Goal: Task Accomplishment & Management: Use online tool/utility

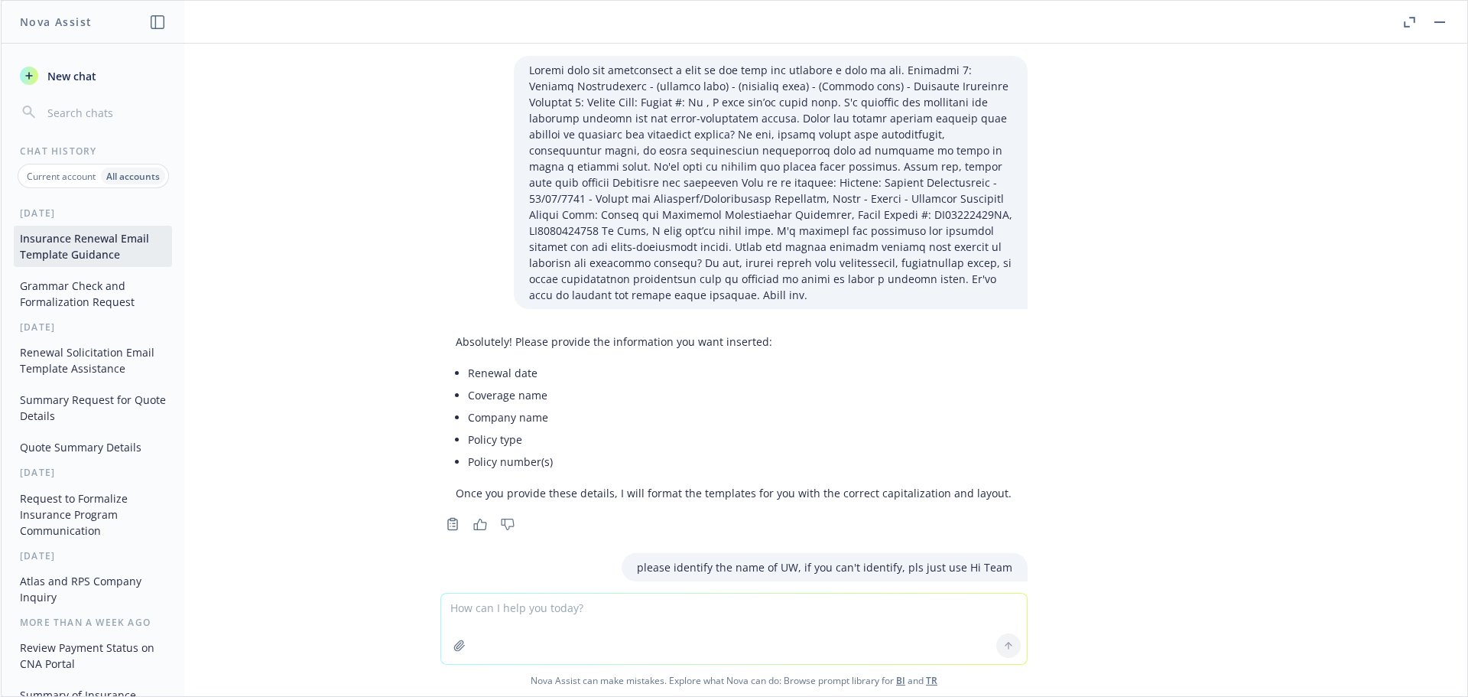
scroll to position [64456, 0]
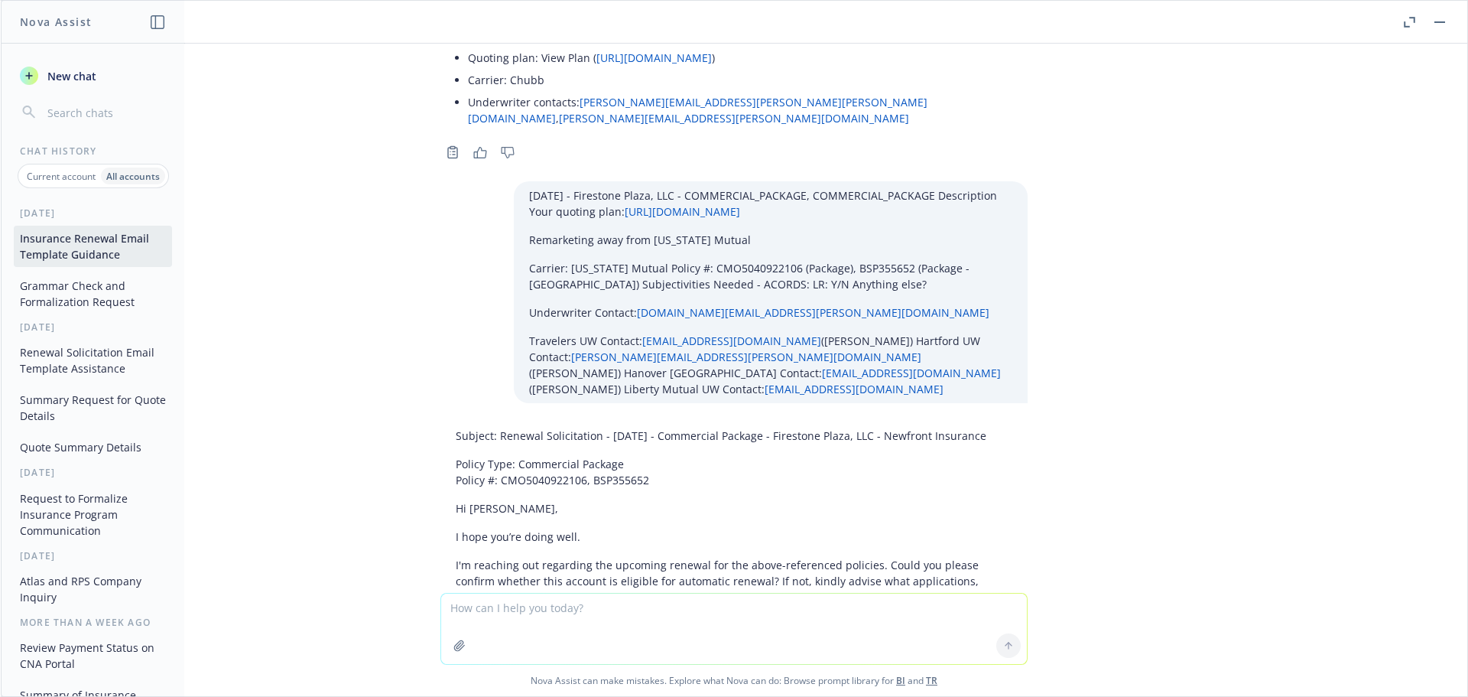
click at [478, 606] on textarea at bounding box center [734, 628] width 586 height 70
paste textarea "01/05/26 - Modern Research Technologies, Inc. - ERRORS_AND_OMISSIONS_CYBER Desc…"
type textarea "01/05/26 - Modern Research Technologies, Inc. - ERRORS_AND_OMISSIONS_CYBER Desc…"
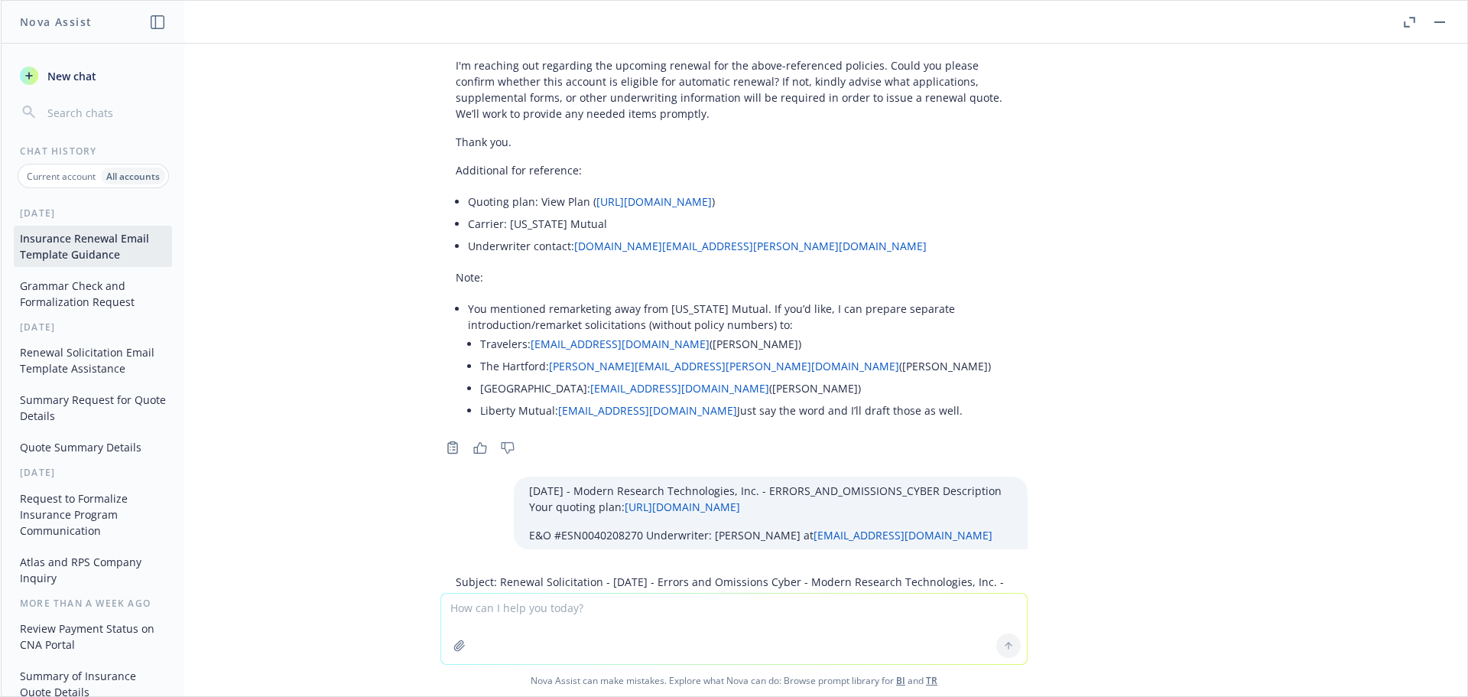
scroll to position [64970, 0]
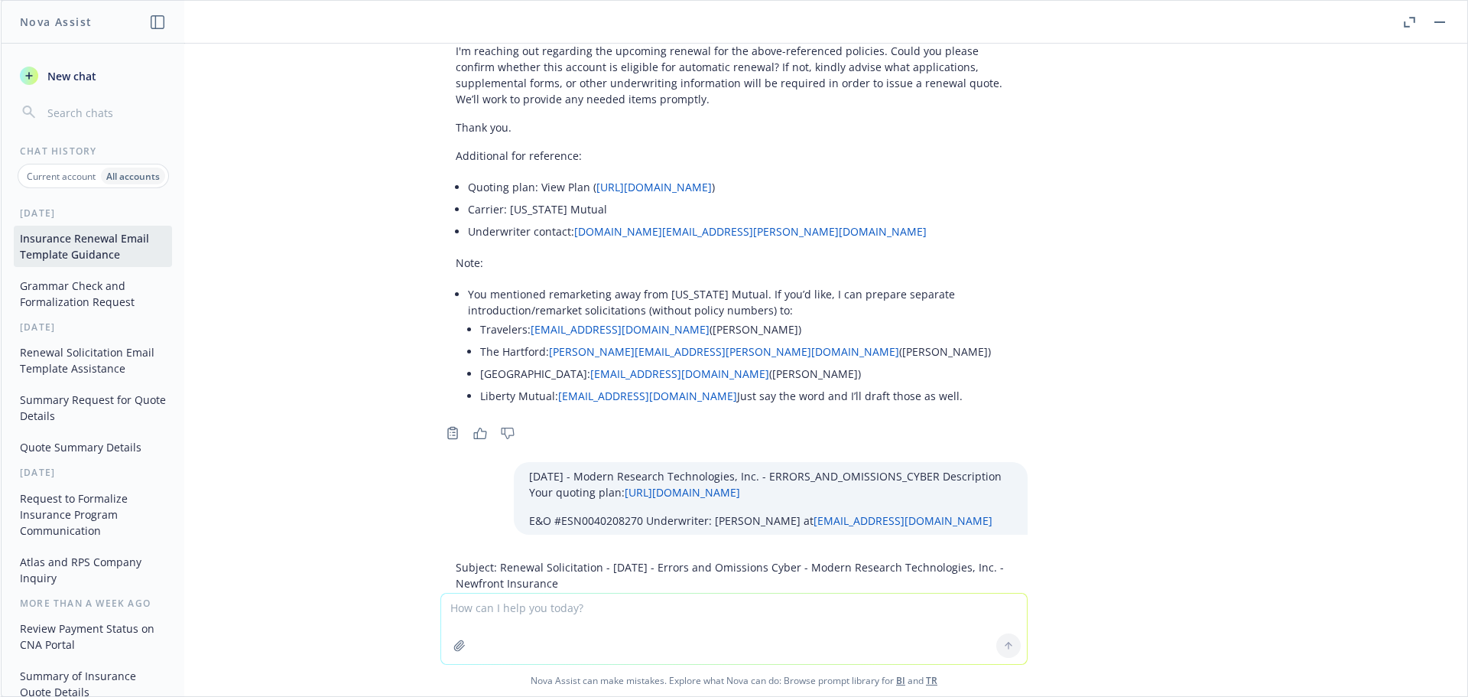
drag, startPoint x: 558, startPoint y: 197, endPoint x: 489, endPoint y: 178, distance: 71.2
click at [489, 559] on p "Subject: Renewal Solicitation - 01/05/2026 - Errors and Omissions Cyber - Moder…" at bounding box center [734, 575] width 557 height 32
copy p "Renewal Solicitation - 01/05/2026 - Errors and Omissions Cyber - Modern Researc…"
drag, startPoint x: 430, startPoint y: 216, endPoint x: 593, endPoint y: 401, distance: 246.5
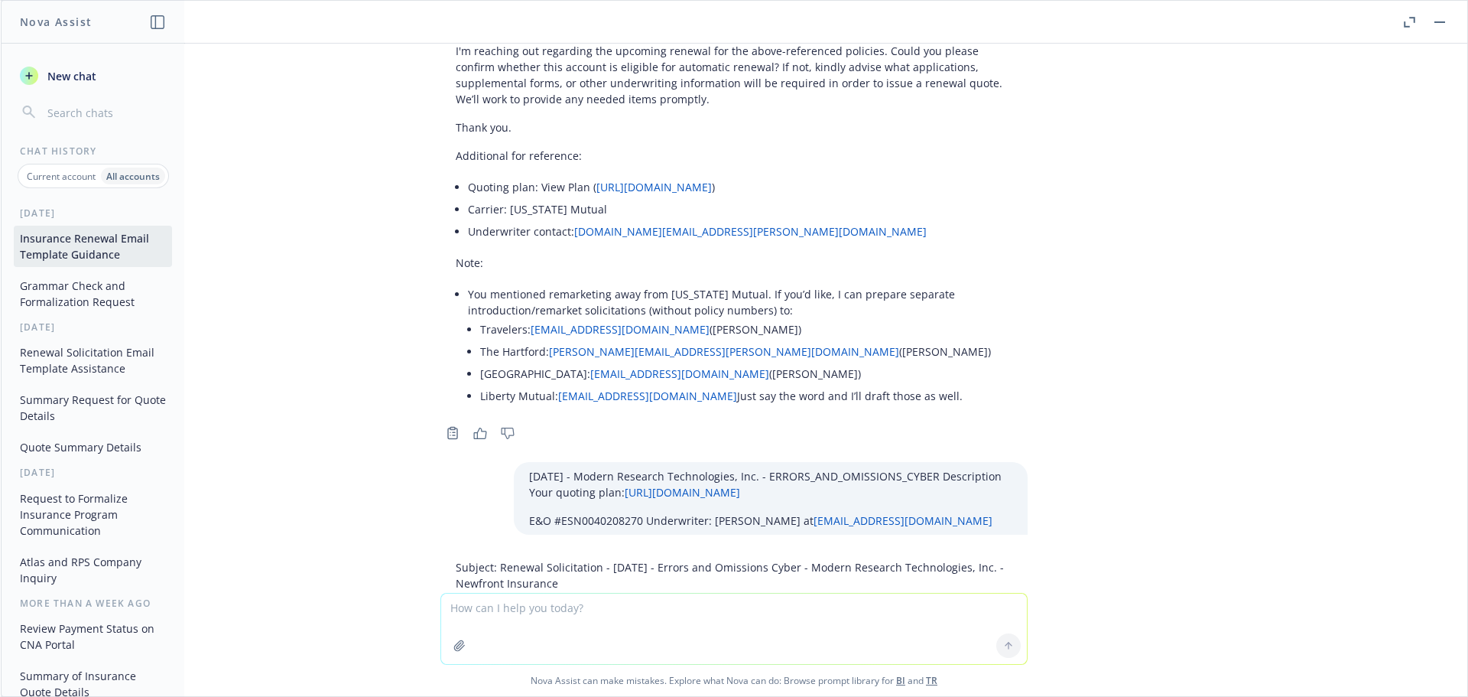
copy div "Policy Type: Errors and Omissions Cyber Policy #: ESN0040208270 Hi William, I h…"
click at [501, 611] on textarea at bounding box center [734, 628] width 586 height 70
paste textarea "01/05/26 - Piney Ridge Associates, LLC - PROFESSIONAL_LIABILITY Description You…"
type textarea "01/05/26 - Piney Ridge Associates, LLC - PROFESSIONAL_LIABILITY Description You…"
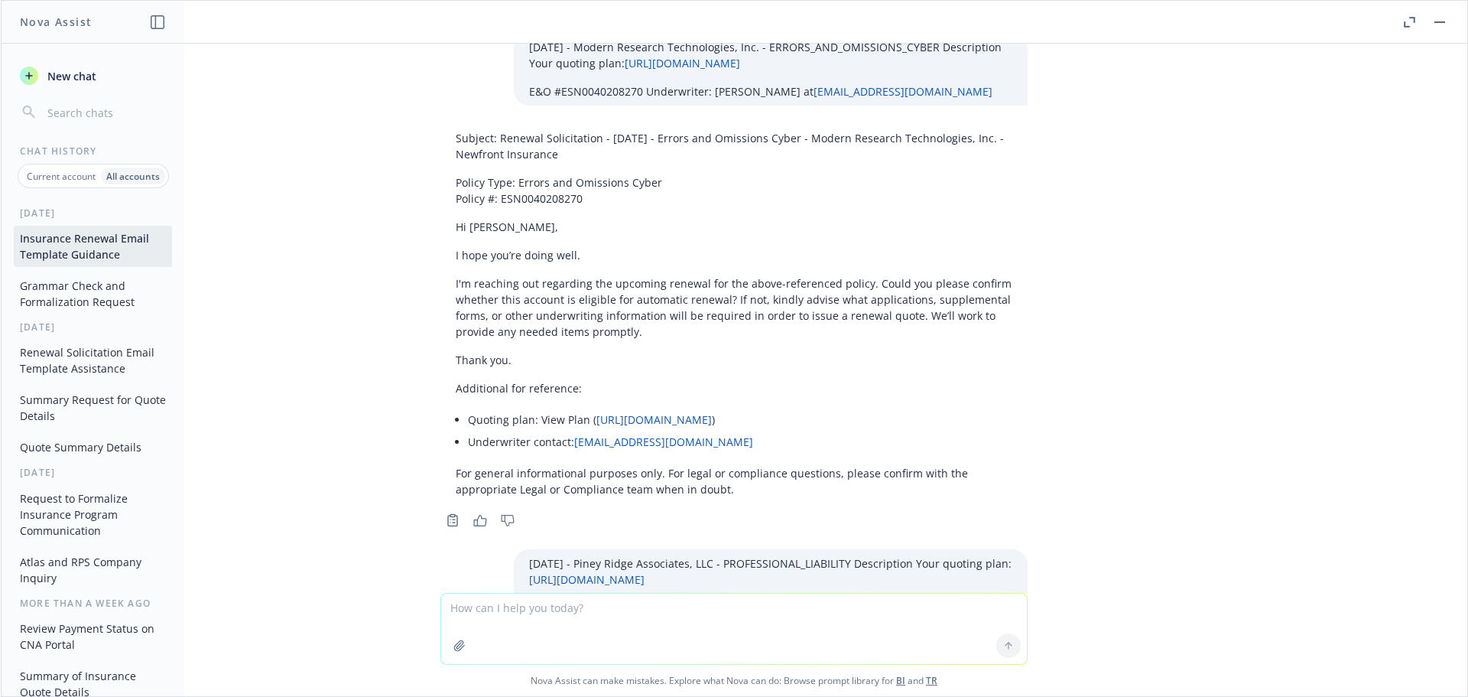
scroll to position [65426, 0]
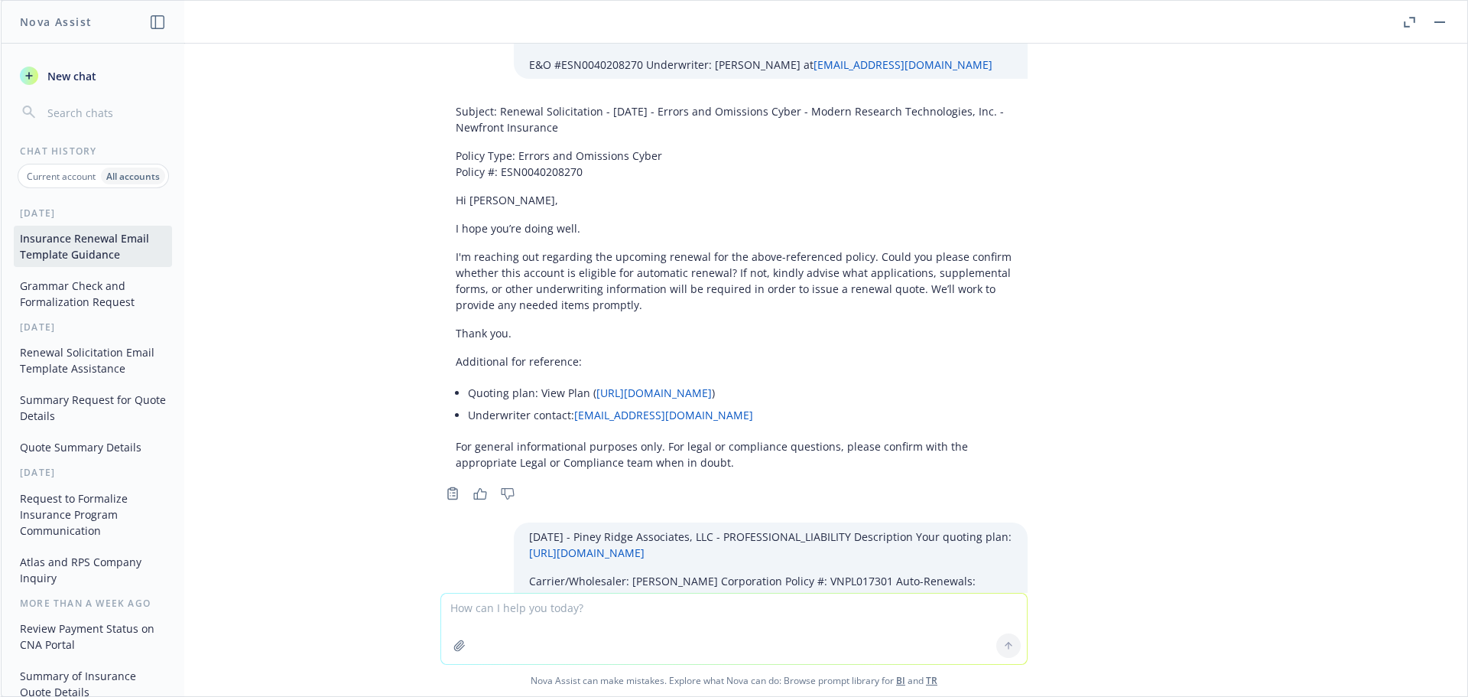
drag, startPoint x: 557, startPoint y: 272, endPoint x: 487, endPoint y: 258, distance: 70.9
click at [487, 652] on p "Subject: Renewal Solicitation - 01/05/2026 - Professional Liability - Piney Rid…" at bounding box center [734, 668] width 557 height 32
copy p "Renewal Solicitation - 01/05/2026 - Professional Liability - Piney Ridge Associ…"
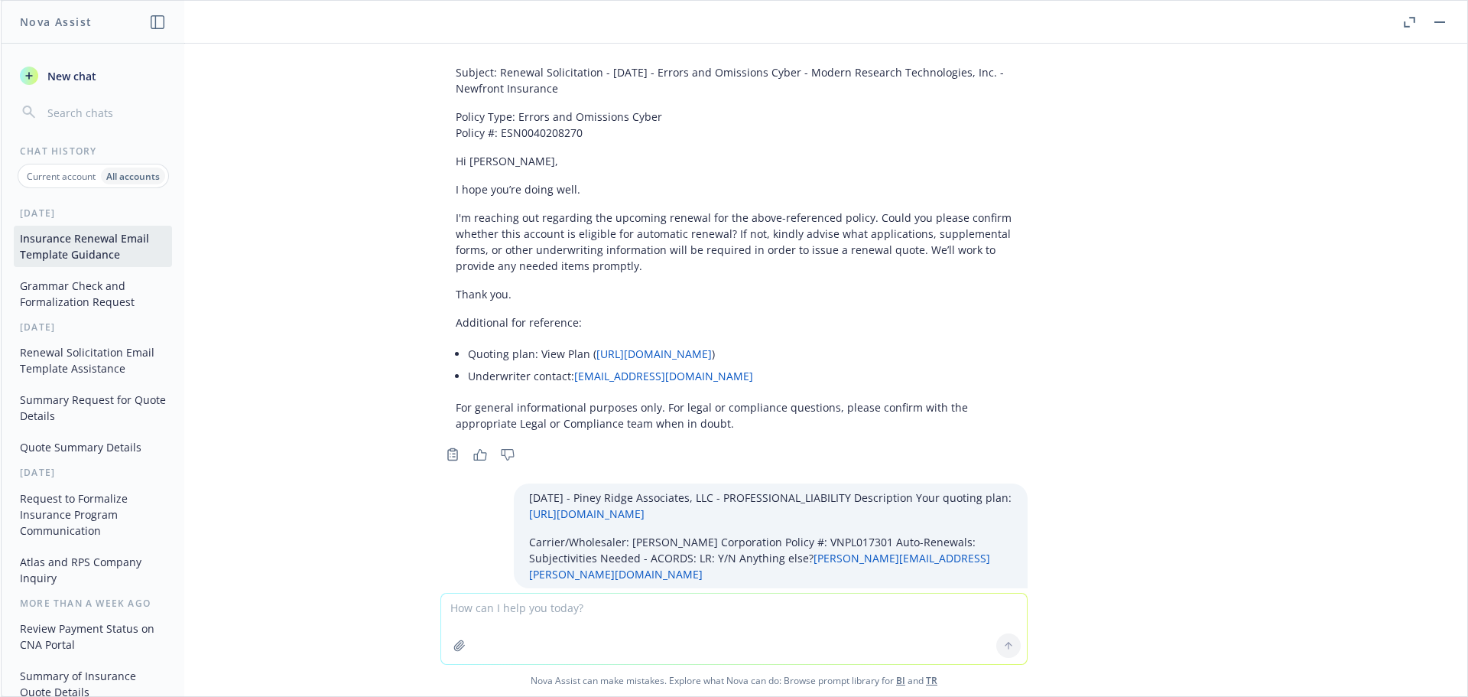
scroll to position [65502, 0]
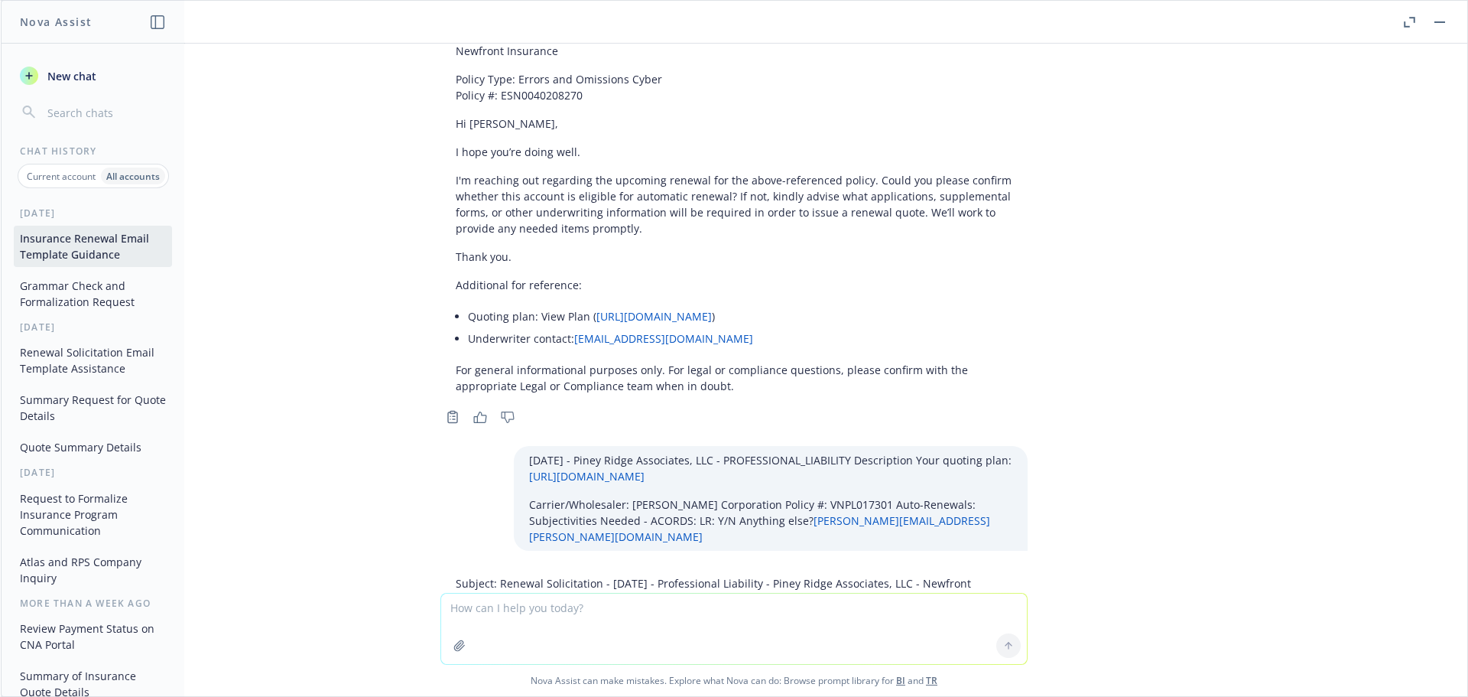
drag, startPoint x: 438, startPoint y: 301, endPoint x: 595, endPoint y: 405, distance: 187.7
copy div "Policy Type: Professional Liability Policy #: VNPL017301 Hi Nicholas, I hope yo…"
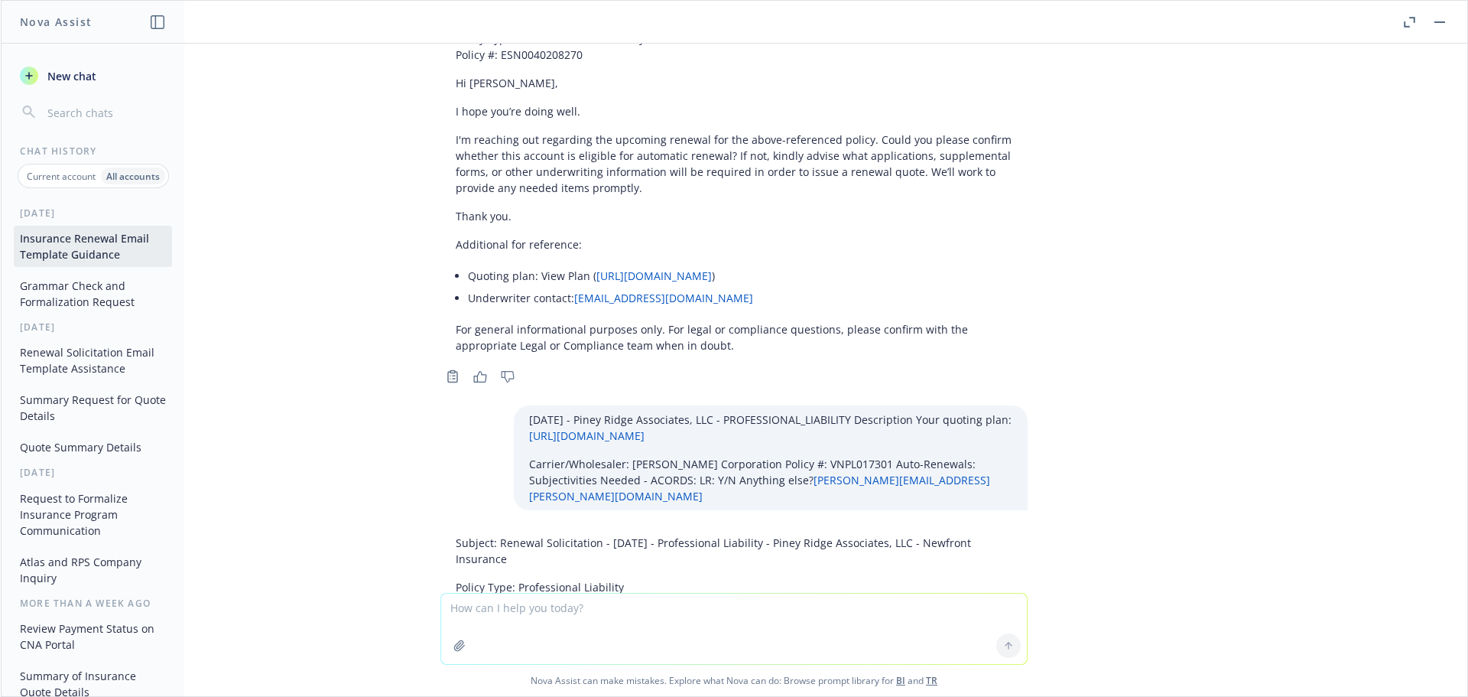
click at [503, 605] on textarea at bounding box center [734, 628] width 586 height 70
paste textarea "01/05/26 - Sjoberg Evashenk Consulting - PROFESSIONAL_LIABILITY, EMPLOYMENT_PRA…"
type textarea "01/05/26 - Sjoberg Evashenk Consulting - PROFESSIONAL_LIABILITY, EMPLOYMENT_PRA…"
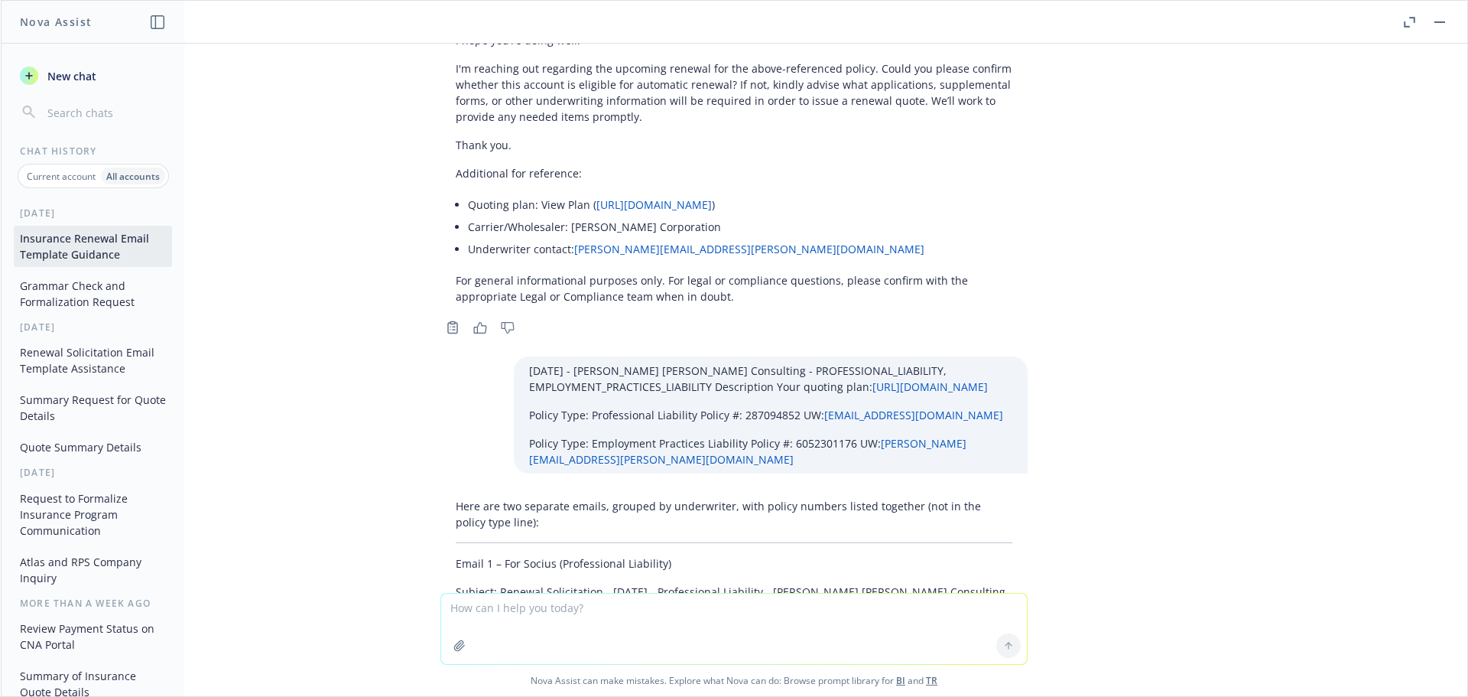
scroll to position [66168, 0]
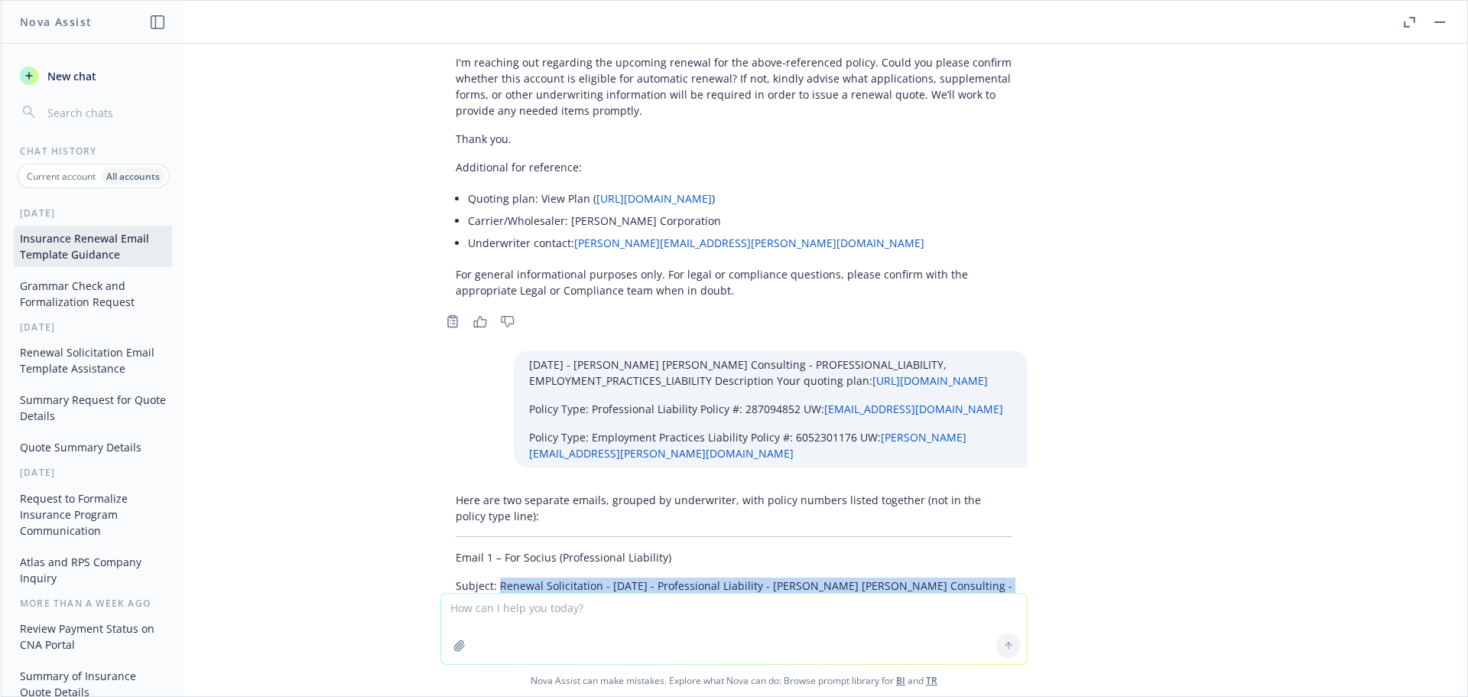
drag, startPoint x: 486, startPoint y: 196, endPoint x: 511, endPoint y: 214, distance: 30.6
click at [511, 577] on p "Subject: Renewal Solicitation - 01/05/2026 - Professional Liability - Sjoberg E…" at bounding box center [734, 593] width 557 height 32
copy p "Renewal Solicitation - 01/05/2026 - Professional Liability - Sjoberg Evashenk C…"
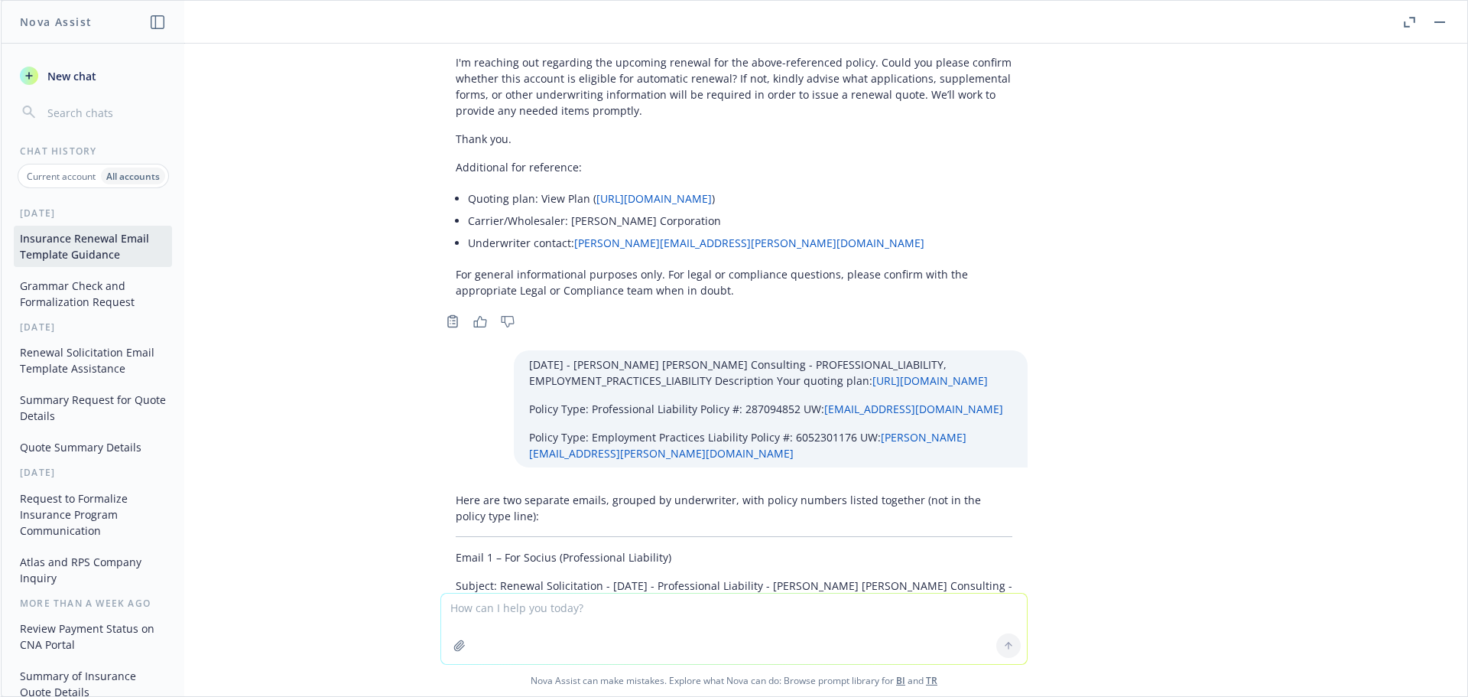
drag, startPoint x: 486, startPoint y: 253, endPoint x: 624, endPoint y: 414, distance: 212.0
copy div "Policy Type: Professional Liability Policy #: 287094852 Hi Team, I hope you’re …"
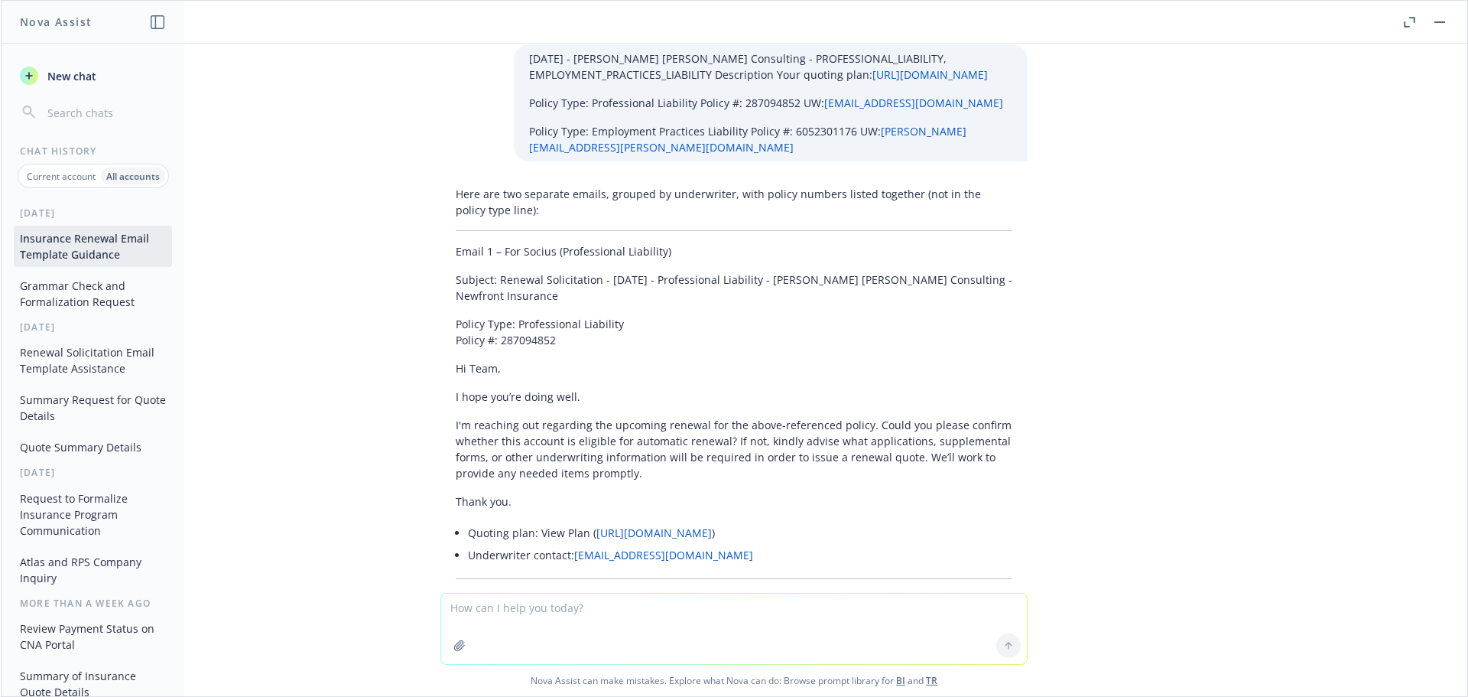
drag, startPoint x: 569, startPoint y: 262, endPoint x: 486, endPoint y: 241, distance: 86.1
click at [486, 619] on p "Subject: Renewal Solicitation - 01/05/2026 - Employment Practices Liability - S…" at bounding box center [734, 635] width 557 height 32
copy p "Renewal Solicitation - 01/05/2026 - Employment Practices Liability - Sjoberg Ev…"
drag, startPoint x: 525, startPoint y: 332, endPoint x: 642, endPoint y: 457, distance: 171.0
click at [642, 457] on div "Here are two separate emails, grouped by underwriter, with policy numbers liste…" at bounding box center [734, 578] width 612 height 796
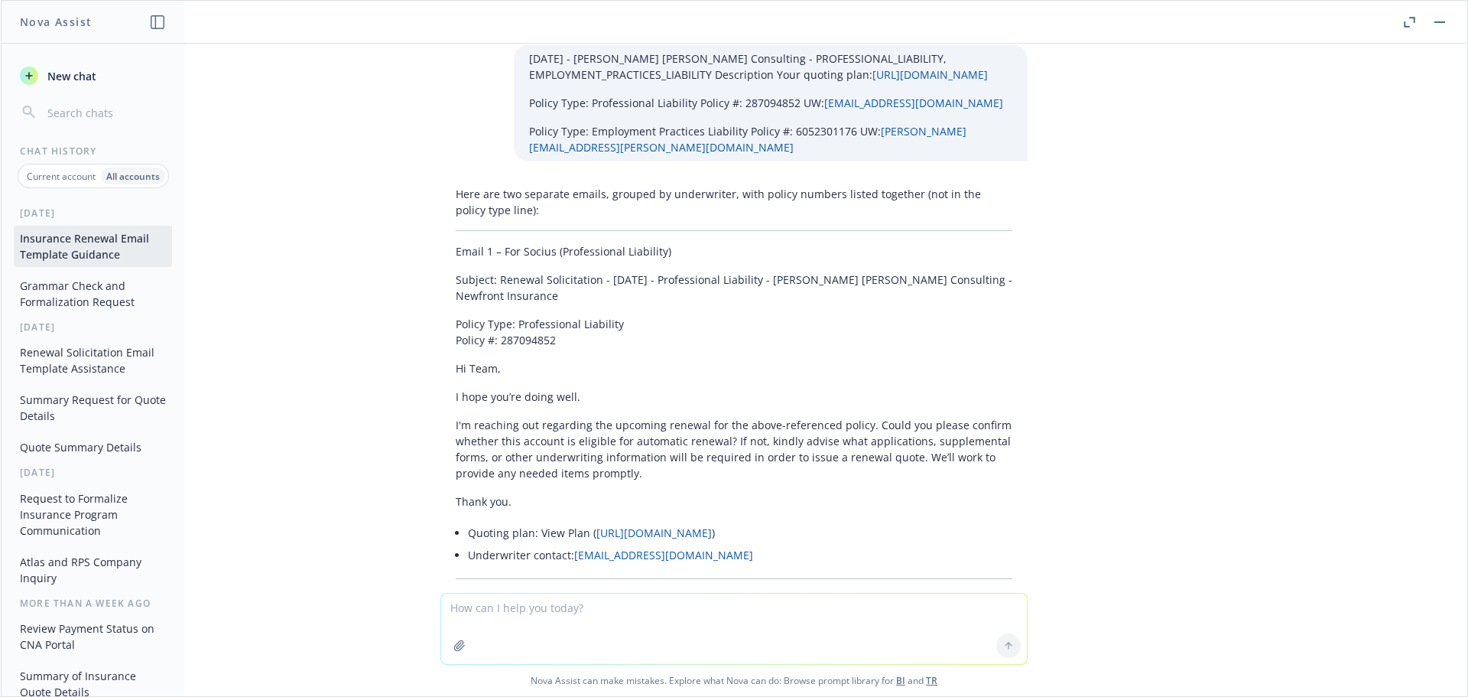
copy div "Policy Type: Employment Practices Liability Policy #: 6052301176 Hi Lisa, I hop…"
click at [509, 623] on textarea at bounding box center [734, 628] width 586 height 70
paste textarea "01/05/26 - Sunthurst Energy - EXCESS_LIABILITY, COMMERCIAL_PACKAGE Description …"
type textarea "01/05/26 - Sunthurst Energy - EXCESS_LIABILITY, COMMERCIAL_PACKAGE Description …"
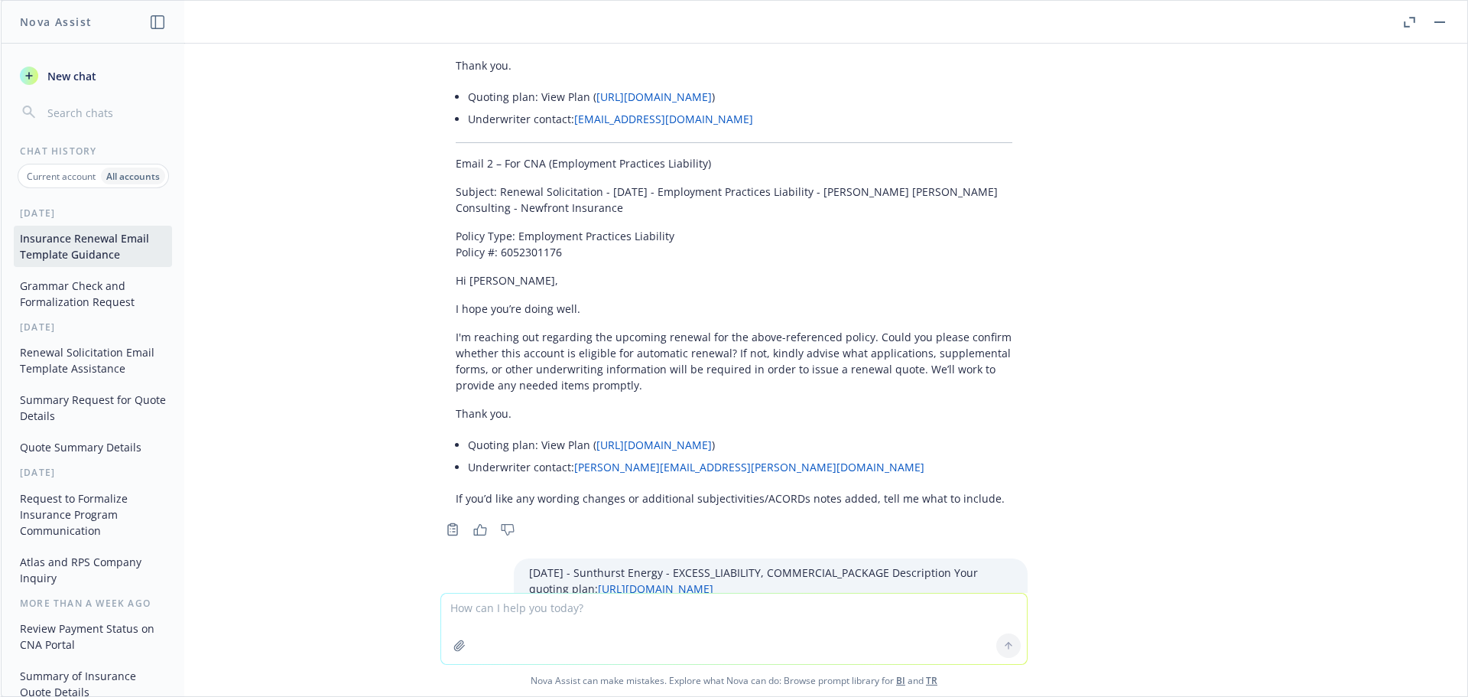
scroll to position [66997, 0]
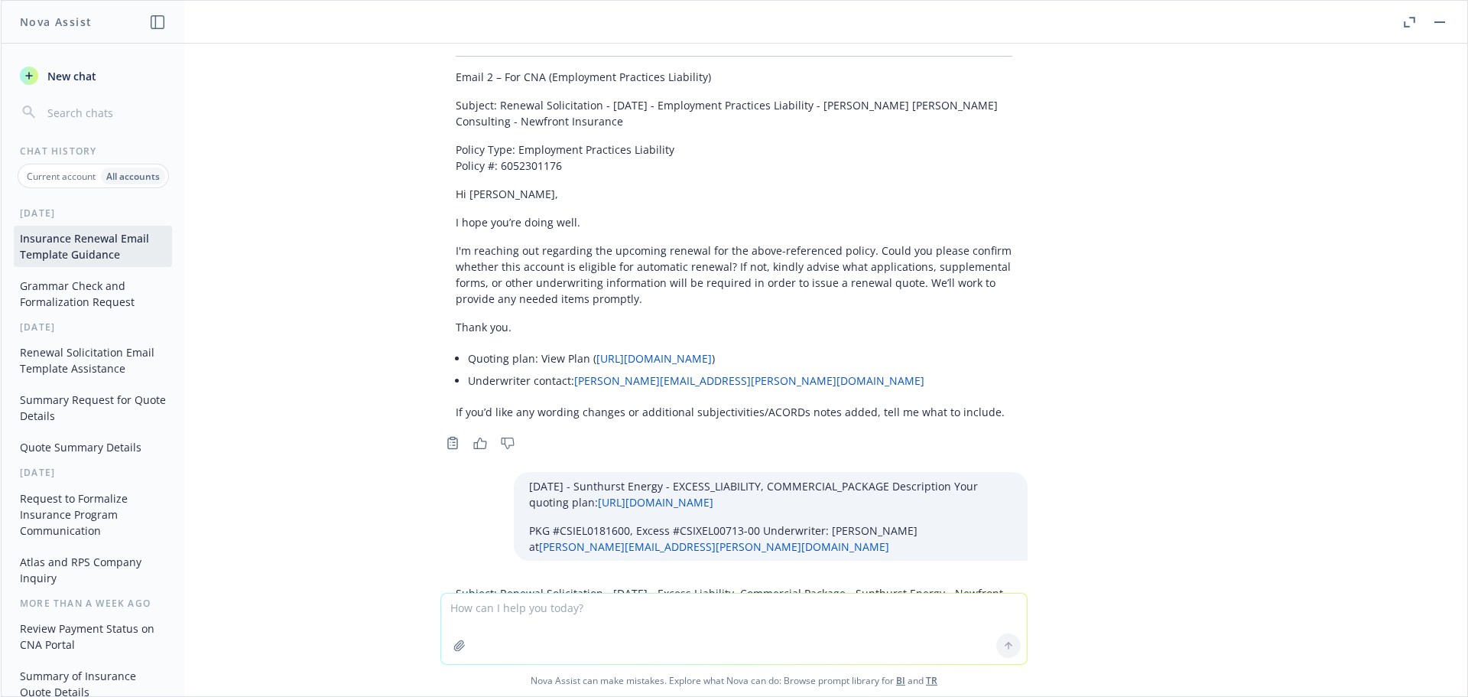
drag, startPoint x: 510, startPoint y: 226, endPoint x: 489, endPoint y: 203, distance: 31.4
click at [489, 585] on p "Subject: Renewal Solicitation - 01/05/2026 - Excess Liability, Commercial Packa…" at bounding box center [734, 601] width 557 height 32
copy p "Renewal Solicitation - 01/05/2026 - Excess Liability, Commercial Package - Sunt…"
drag, startPoint x: 434, startPoint y: 251, endPoint x: 577, endPoint y: 426, distance: 226.1
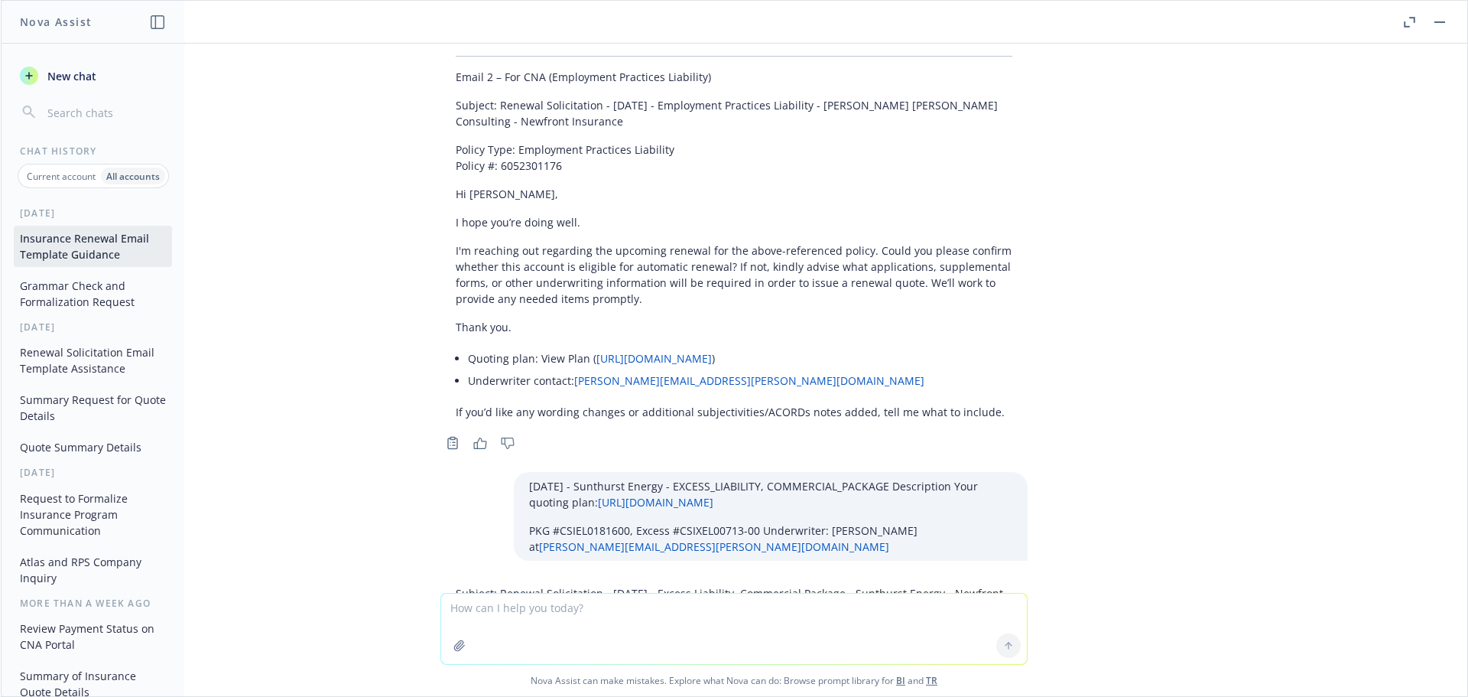
copy div "Policy Type: Excess Liability, Commercial Package Policy #: CSIXEL00713-00, CSI…"
click at [494, 609] on textarea at bounding box center [734, 628] width 586 height 70
paste textarea "01/07/26 - Mamahuhu, LLC - BUILDERS_RISK_COURSE_OF_CONSTRUCTION Description You…"
type textarea "01/07/26 - Mamahuhu, LLC - BUILDERS_RISK_COURSE_OF_CONSTRUCTION Description You…"
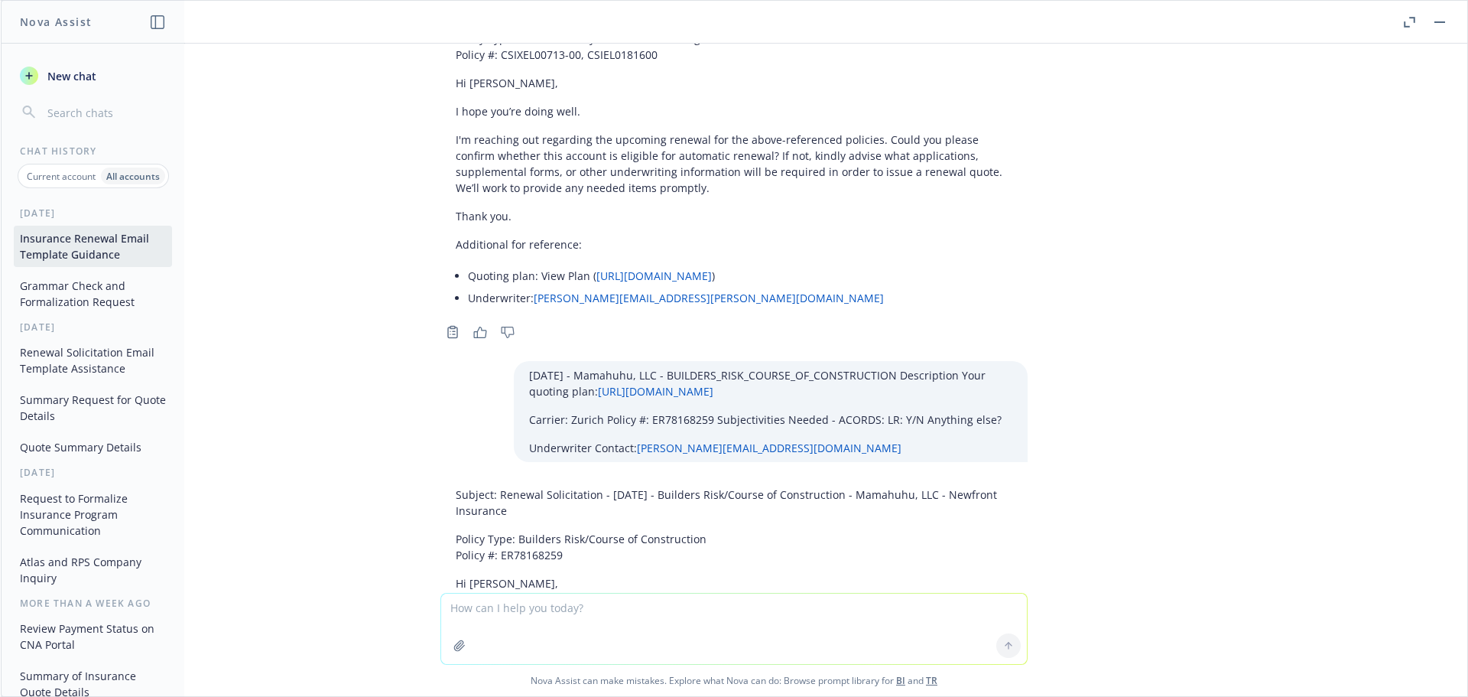
scroll to position [67443, 0]
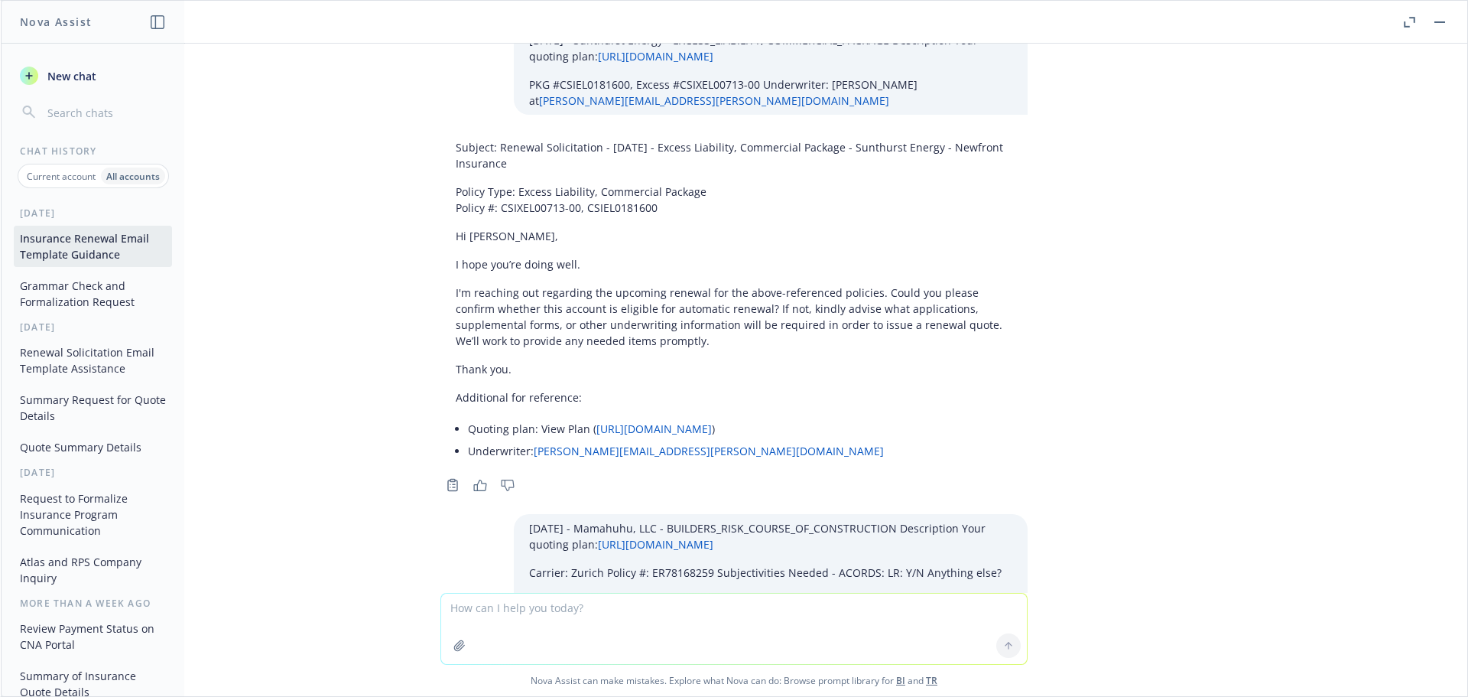
drag, startPoint x: 525, startPoint y: 275, endPoint x: 486, endPoint y: 262, distance: 42.1
click at [486, 639] on p "Subject: Renewal Solicitation - 01/07/2026 - Builders Risk/Course of Constructi…" at bounding box center [734, 655] width 557 height 32
drag, startPoint x: 439, startPoint y: 306, endPoint x: 610, endPoint y: 477, distance: 242.3
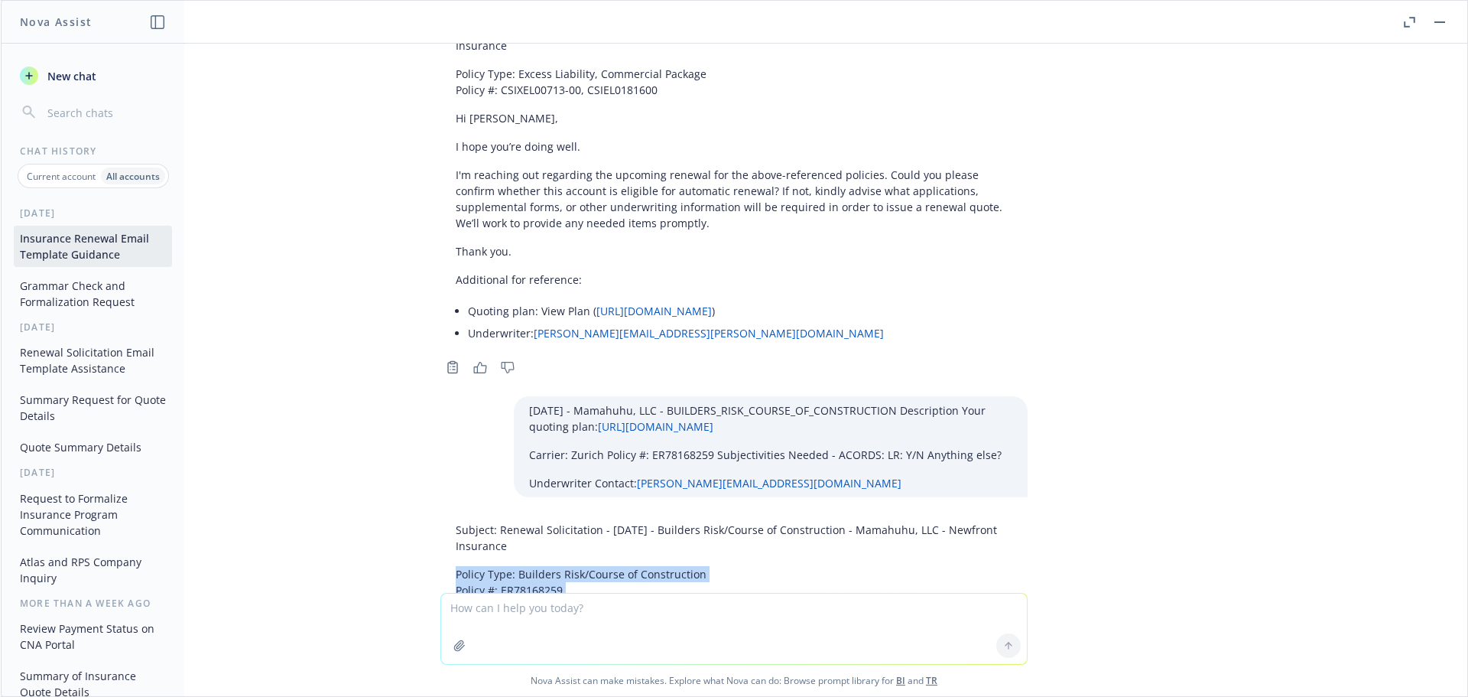
scroll to position [67595, 0]
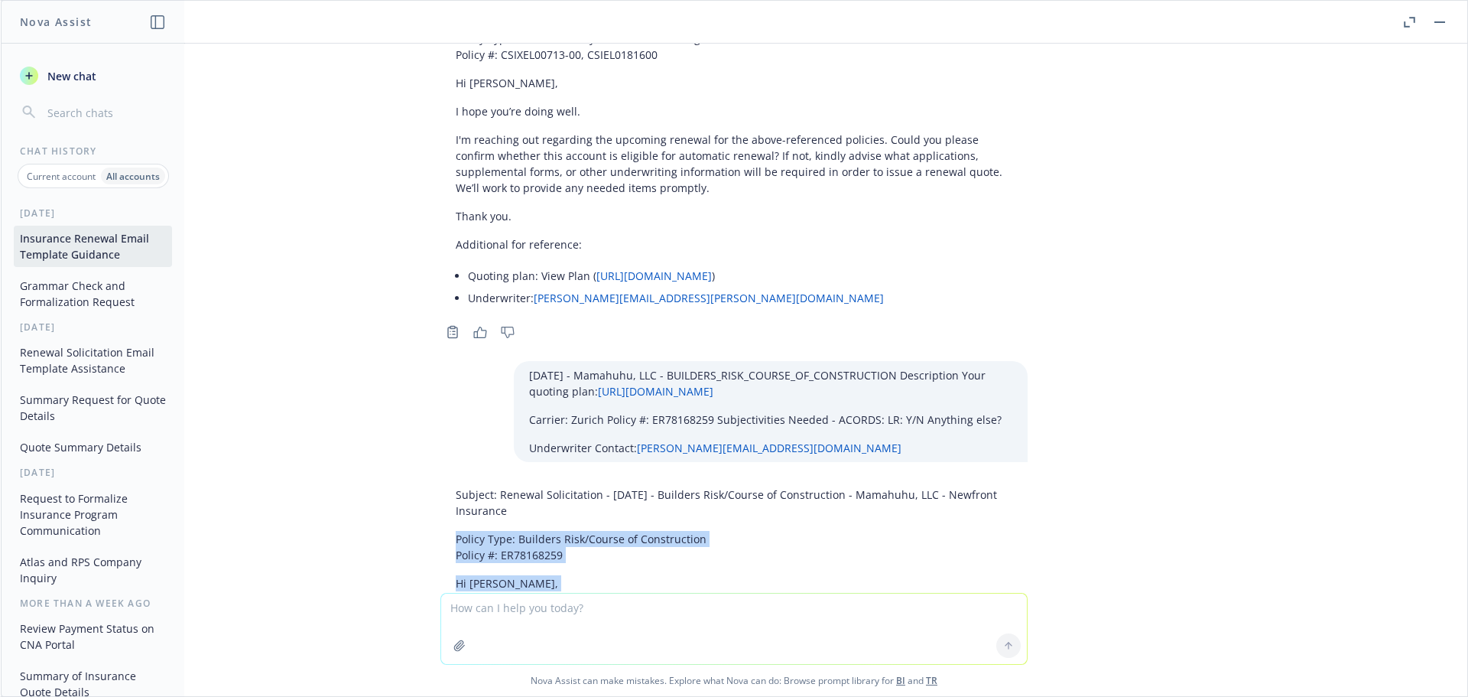
click at [481, 610] on textarea at bounding box center [734, 628] width 586 height 70
paste textarea "01/08/26 - CYBER Description Your quoting plan: https://dash.newfront.com/quoti…"
type textarea "01/08/26 - CYBER Description Your quoting plan: https://dash.newfront.com/quoti…"
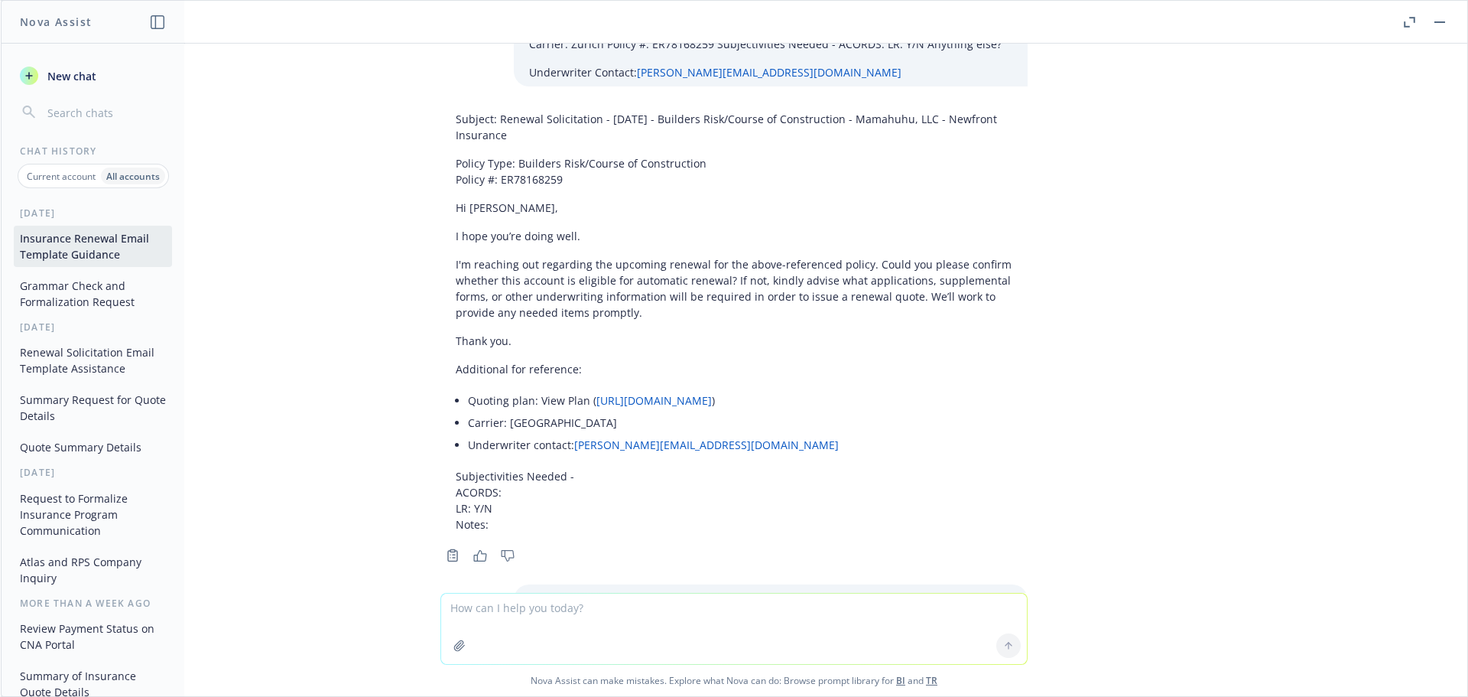
scroll to position [68089, 0]
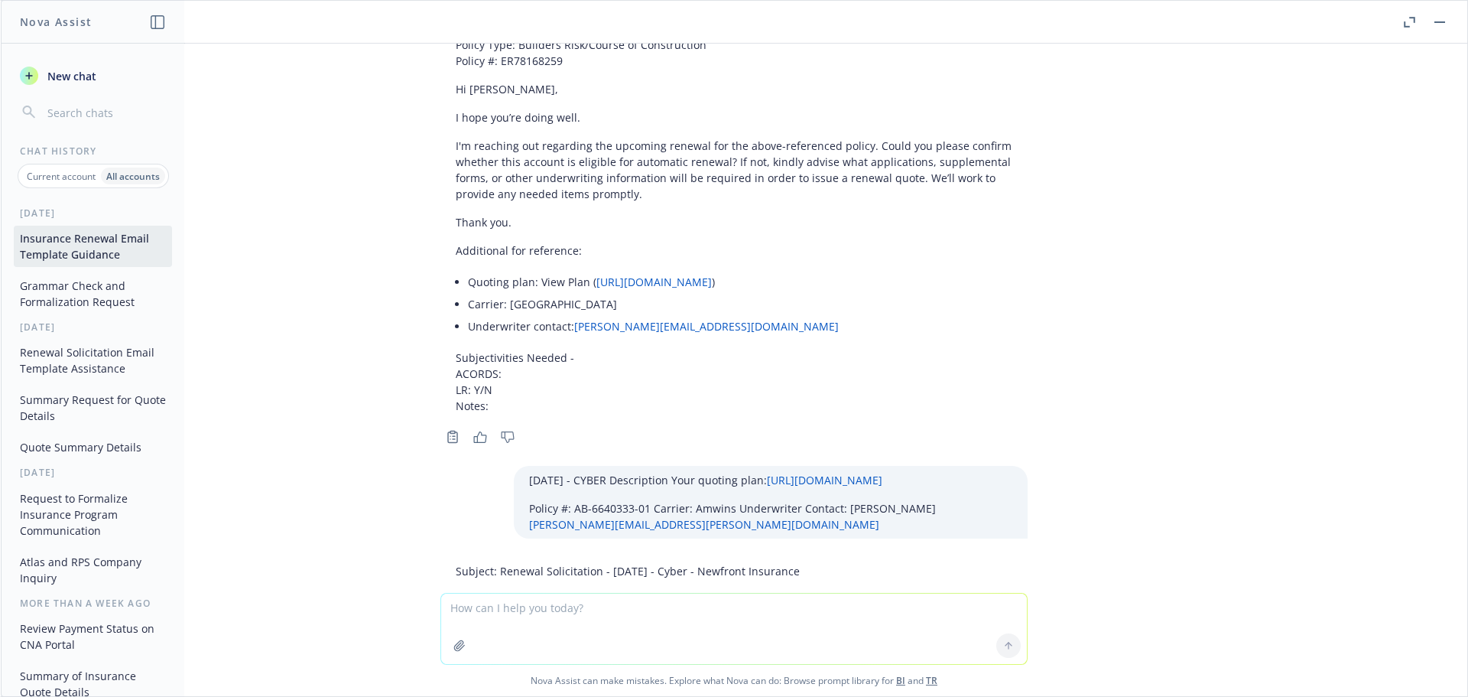
drag, startPoint x: 775, startPoint y: 200, endPoint x: 488, endPoint y: 199, distance: 286.8
click at [488, 563] on p "Subject: Renewal Solicitation - 01/08/2026 - Cyber - Newfront Insurance" at bounding box center [734, 571] width 557 height 16
drag, startPoint x: 459, startPoint y: 236, endPoint x: 603, endPoint y: 396, distance: 215.5
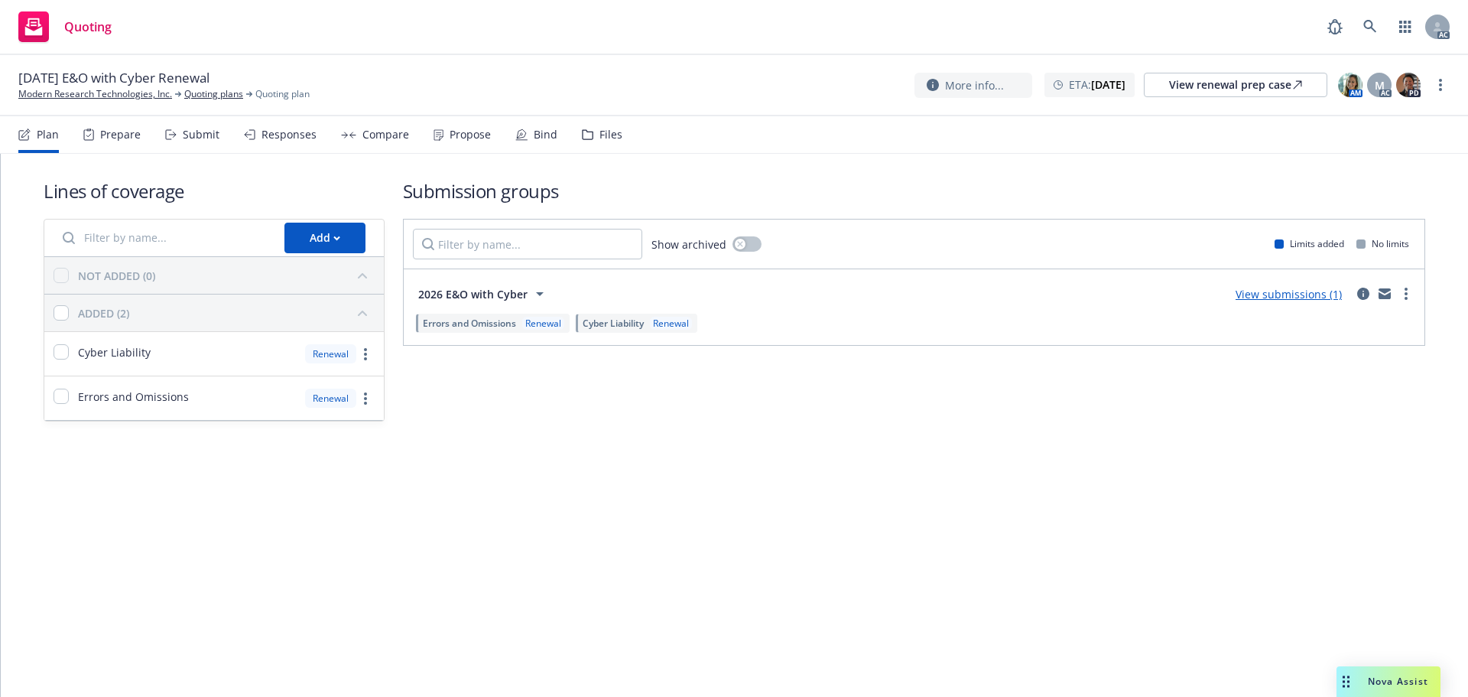
click at [188, 141] on div "Submit" at bounding box center [192, 134] width 54 height 37
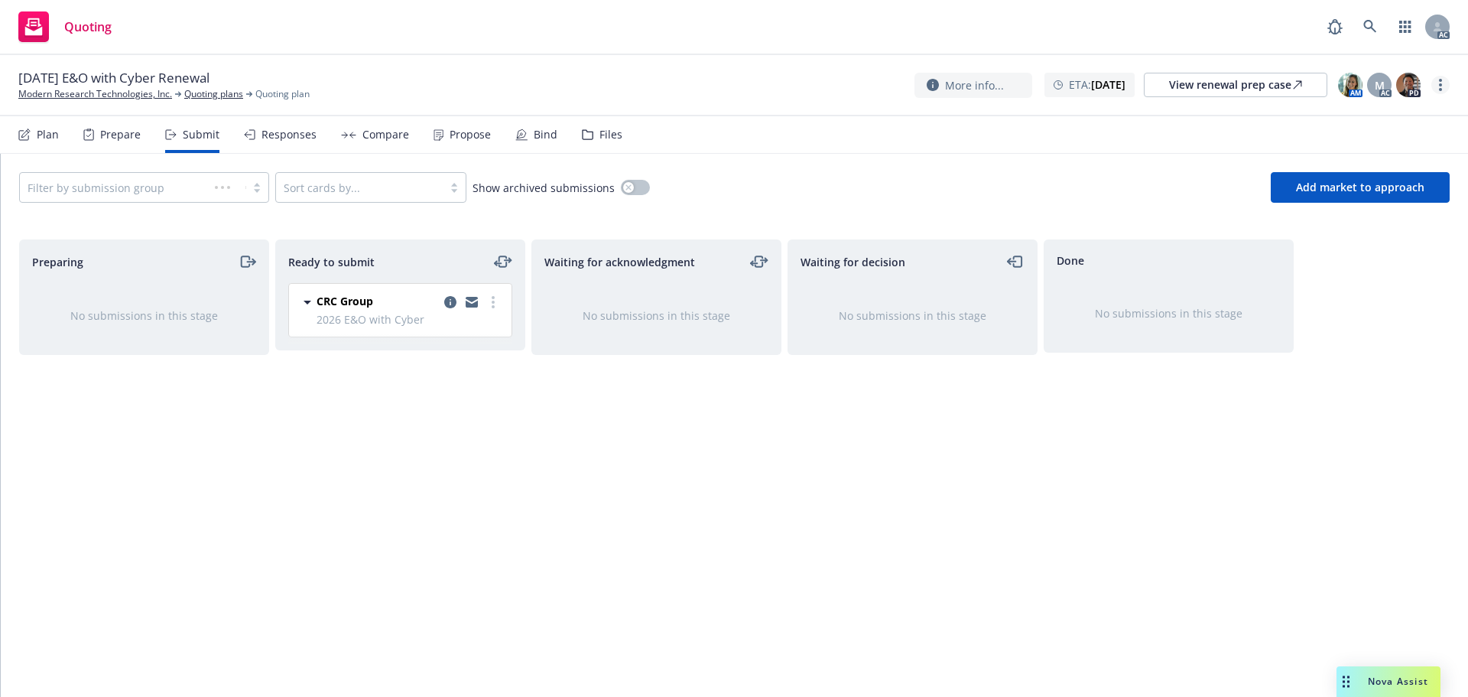
click at [1445, 84] on link "more" at bounding box center [1441, 85] width 18 height 18
click at [1370, 114] on link "Copy logging email" at bounding box center [1364, 116] width 171 height 31
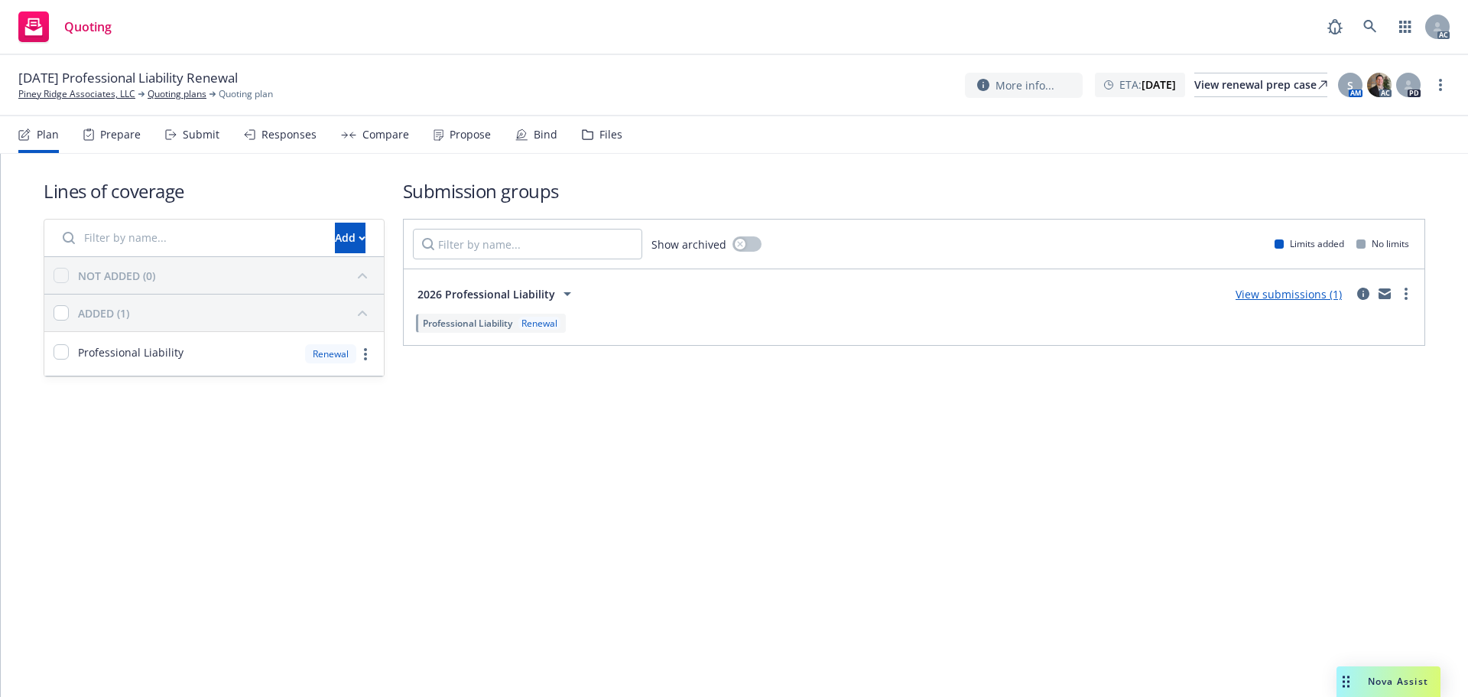
click at [1435, 81] on link "more" at bounding box center [1441, 85] width 18 height 18
click at [1396, 112] on link "Copy logging email" at bounding box center [1364, 116] width 171 height 31
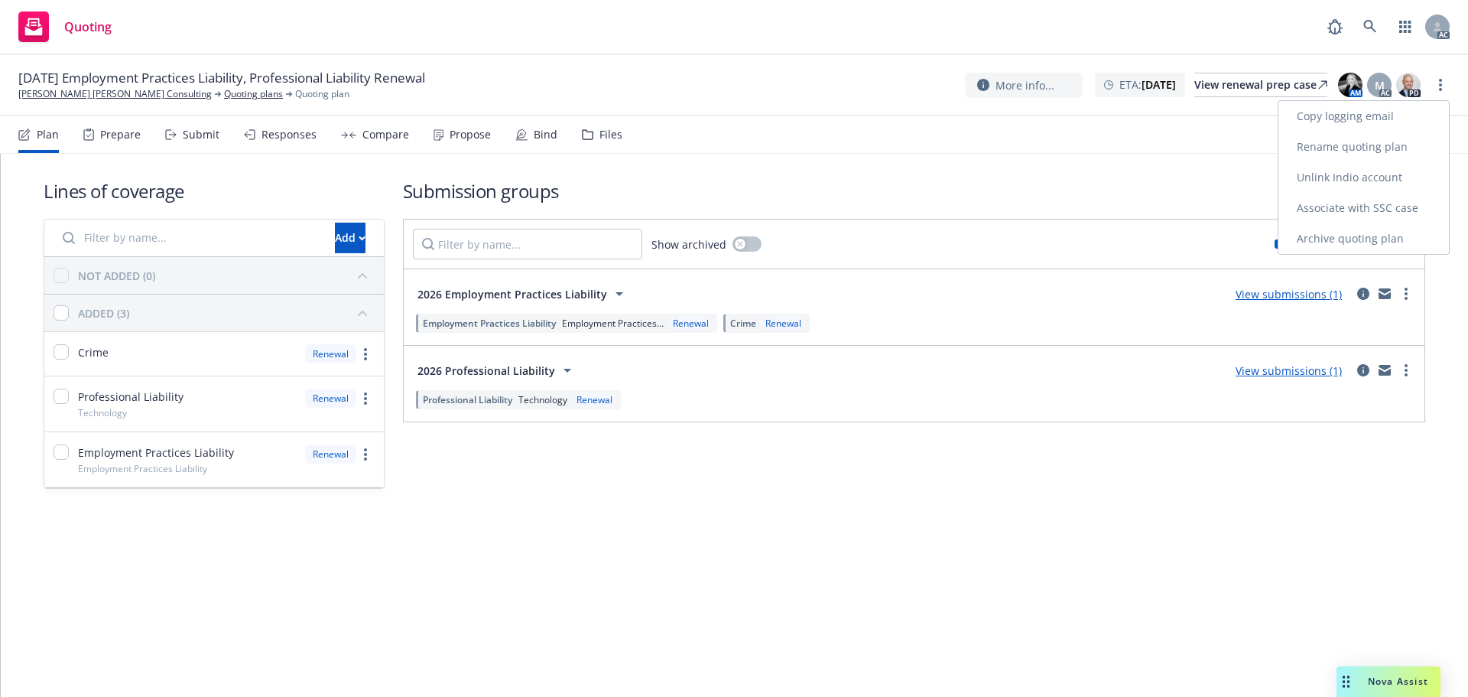
drag, startPoint x: 1327, startPoint y: 109, endPoint x: 1258, endPoint y: 114, distance: 69.0
click at [1327, 110] on link "Copy logging email" at bounding box center [1364, 116] width 171 height 31
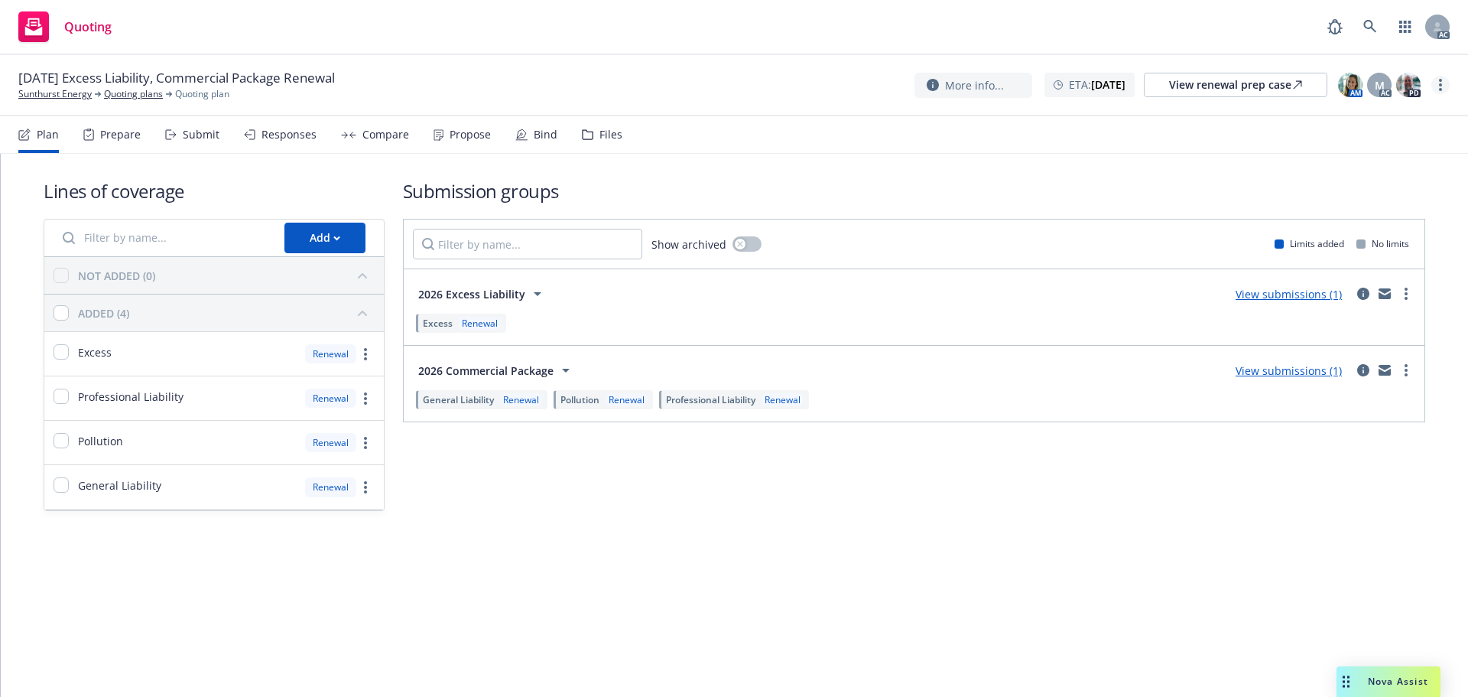
click at [1442, 79] on icon "more" at bounding box center [1440, 85] width 3 height 12
click at [1311, 115] on link "Copy logging email" at bounding box center [1364, 116] width 171 height 31
